Goal: Use online tool/utility: Utilize a website feature to perform a specific function

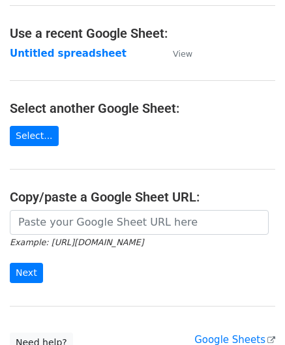
scroll to position [65, 0]
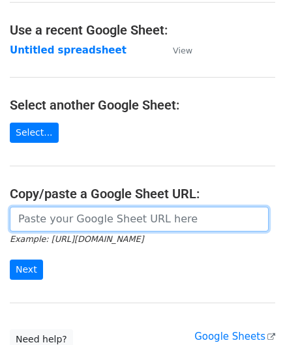
click at [81, 223] on input "url" at bounding box center [139, 219] width 259 height 25
paste input "[URL][DOMAIN_NAME]"
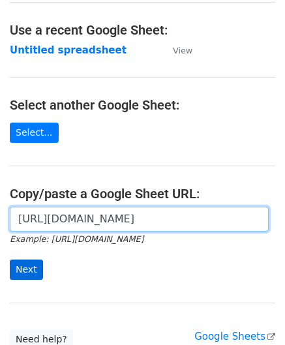
type input "[URL][DOMAIN_NAME]"
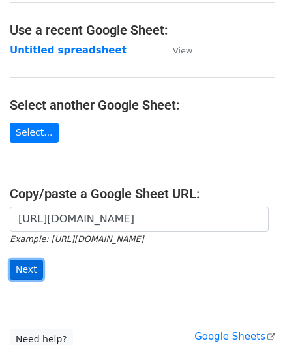
click at [26, 266] on input "Next" at bounding box center [26, 270] width 33 height 20
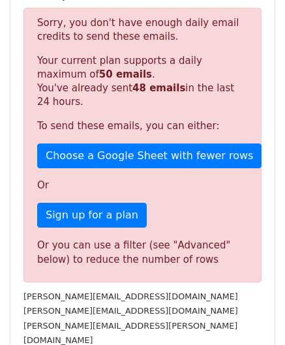
scroll to position [441, 0]
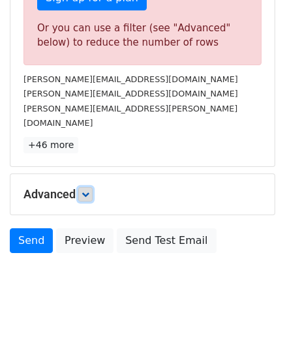
click at [89, 191] on icon at bounding box center [86, 195] width 8 height 8
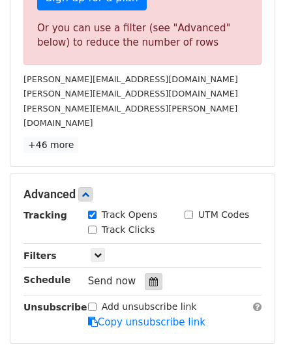
click at [149, 277] on icon at bounding box center [153, 281] width 8 height 9
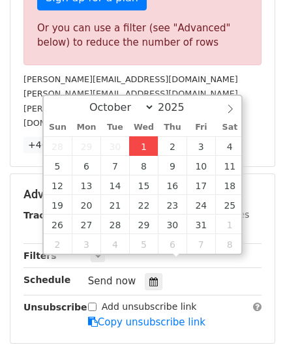
type input "2025-10-01 12:00"
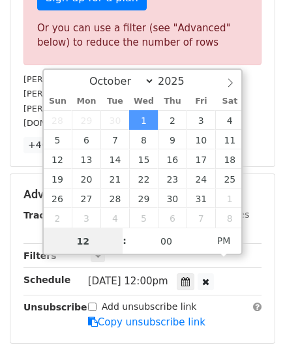
paste input "6"
type input "6"
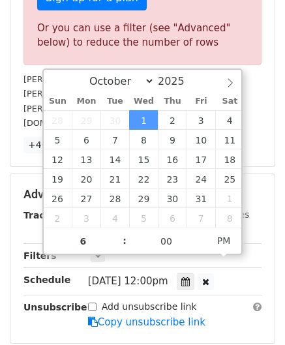
type input "2025-10-01 18:00"
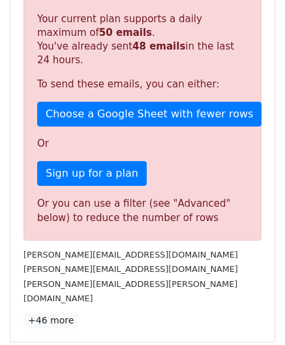
scroll to position [598, 0]
